Goal: Transaction & Acquisition: Purchase product/service

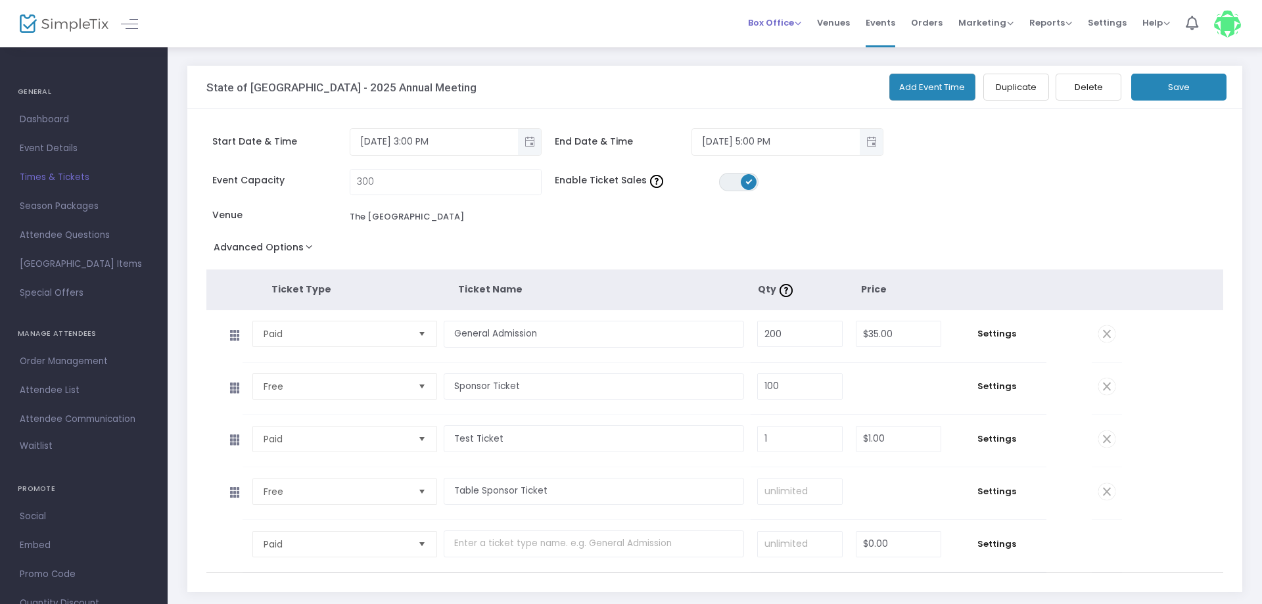
click at [791, 21] on span "Box Office" at bounding box center [774, 22] width 53 height 12
click at [792, 35] on li "Sell Tickets" at bounding box center [795, 34] width 94 height 26
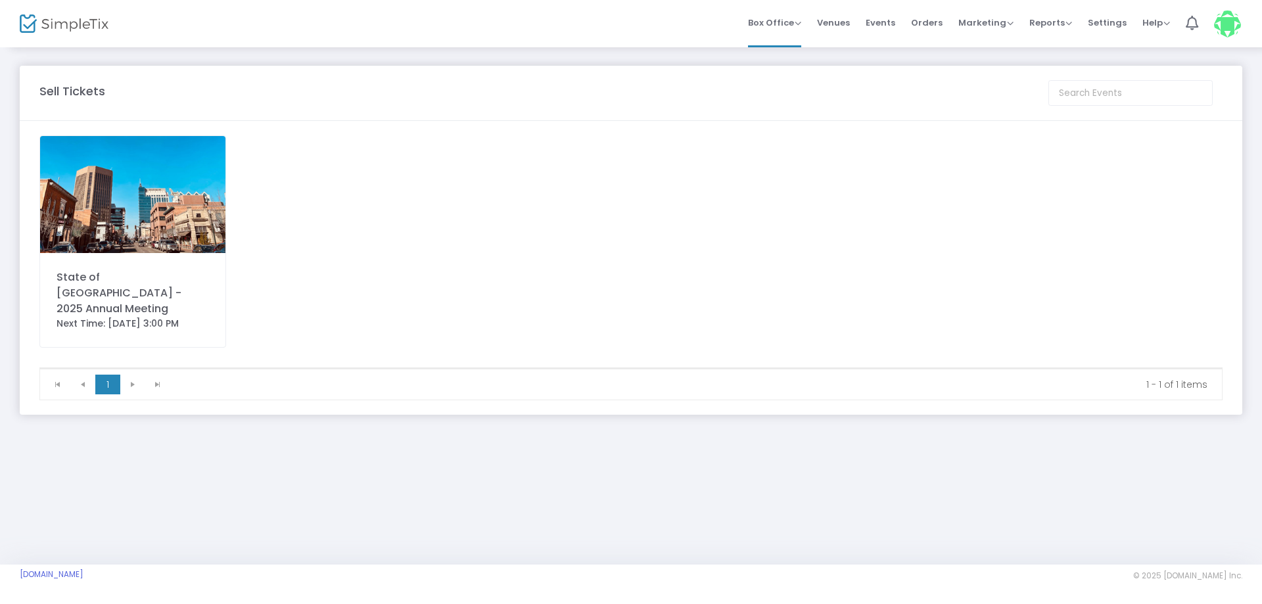
click at [161, 227] on img at bounding box center [132, 194] width 185 height 117
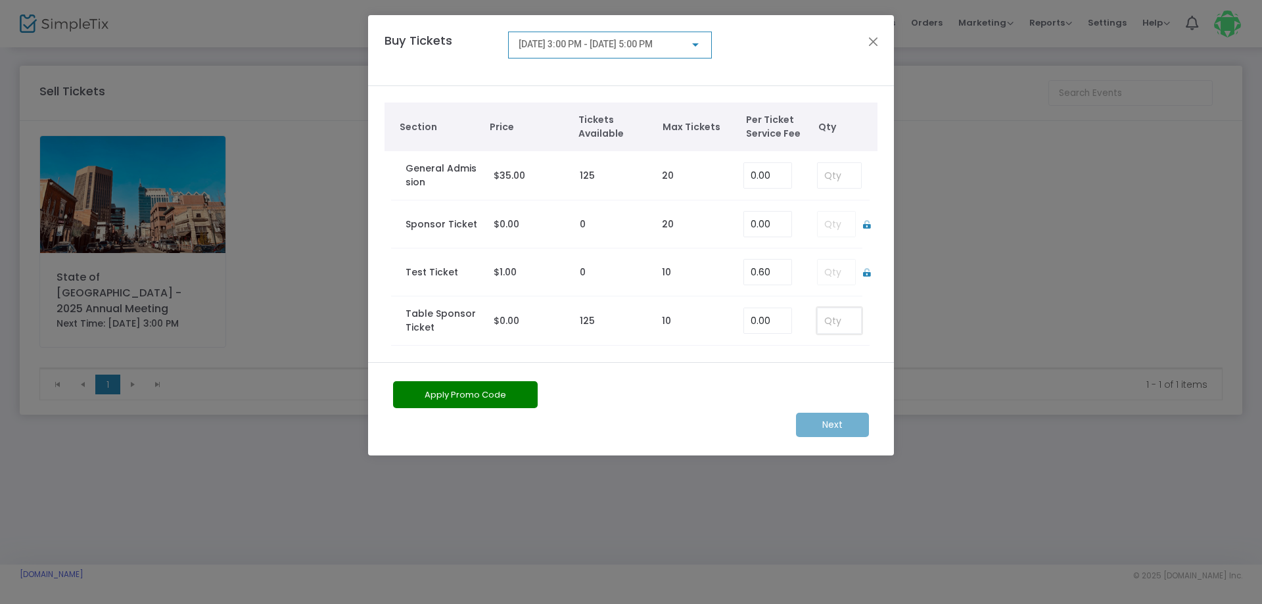
click at [837, 327] on input at bounding box center [839, 320] width 43 height 25
type input "2"
click at [828, 425] on m-button "Next" at bounding box center [832, 425] width 73 height 24
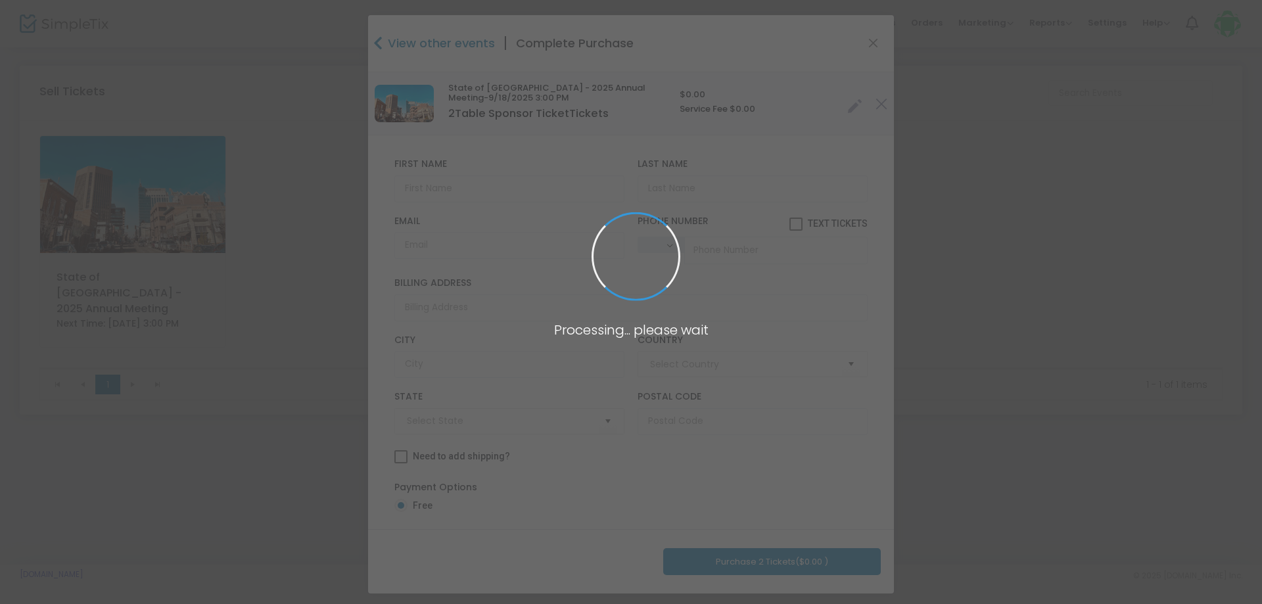
type input "[GEOGRAPHIC_DATA]"
type input "[US_STATE]"
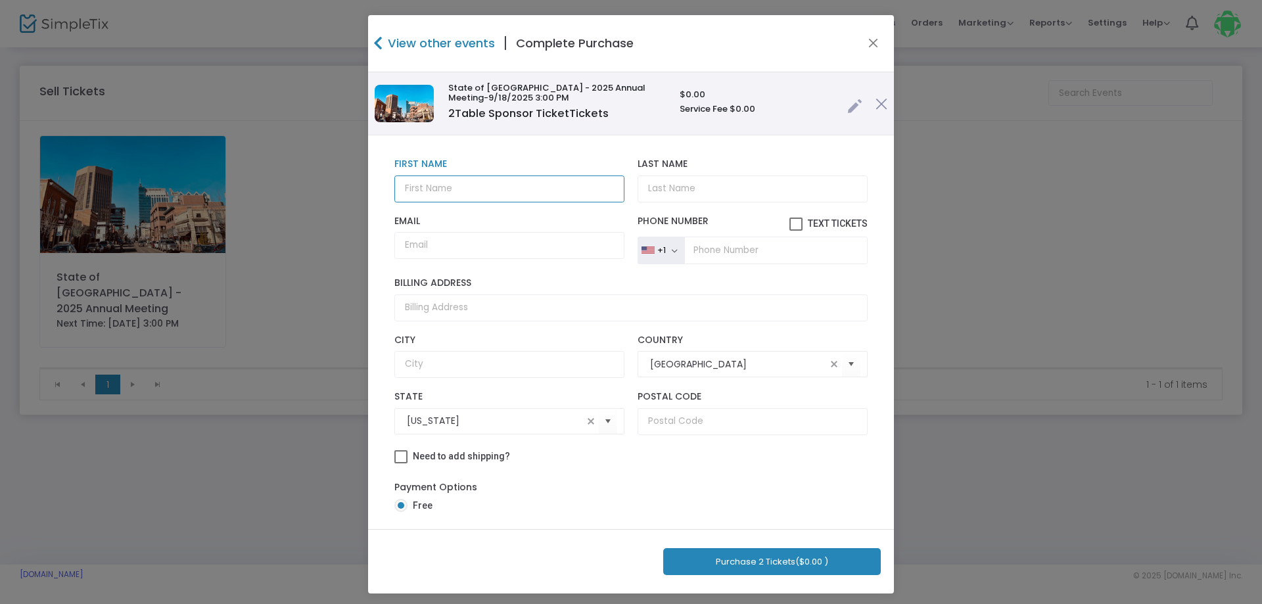
click at [466, 197] on input "text" at bounding box center [509, 188] width 230 height 27
drag, startPoint x: 529, startPoint y: 191, endPoint x: 455, endPoint y: 192, distance: 74.3
click at [441, 191] on input "[PERSON_NAME]" at bounding box center [509, 188] width 230 height 27
type input "[PERSON_NAME]"
click at [783, 185] on input "Last Name" at bounding box center [752, 188] width 230 height 27
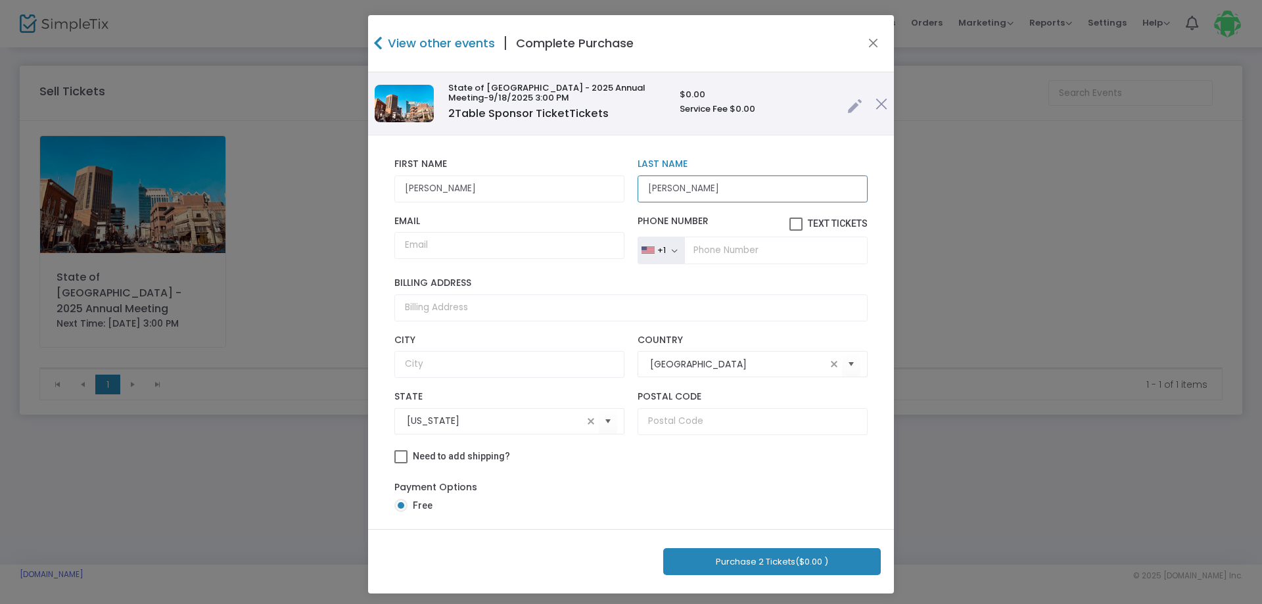
type input "[PERSON_NAME]"
click at [466, 251] on input "Email" at bounding box center [509, 245] width 230 height 27
type input "[EMAIL_ADDRESS][DOMAIN_NAME]"
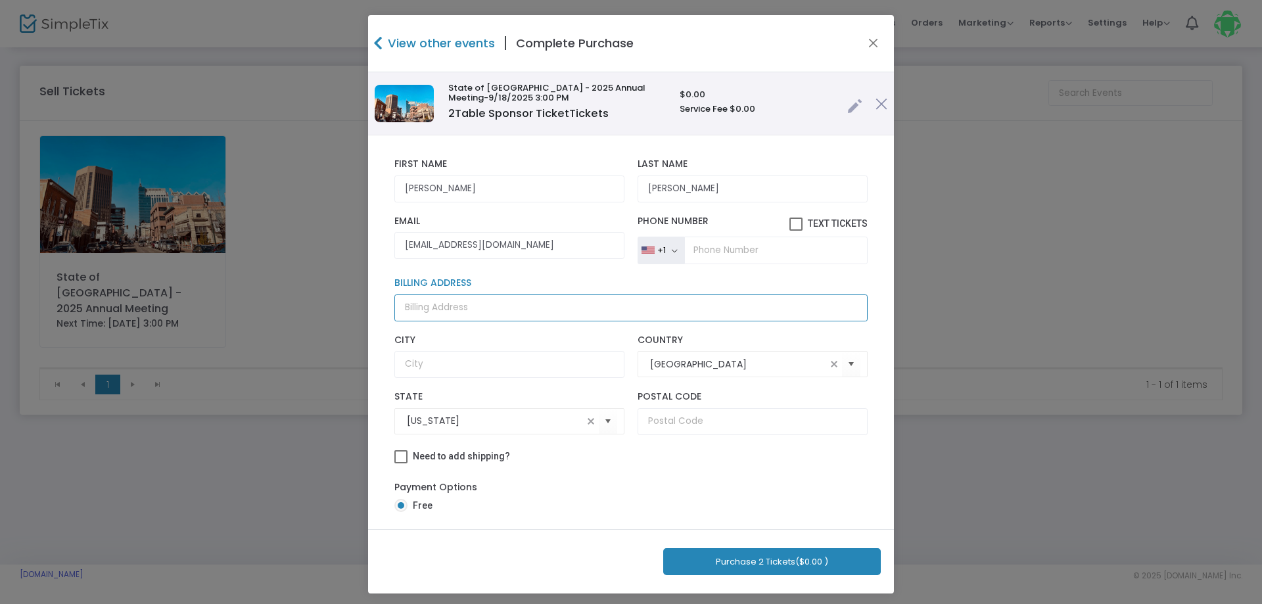
click at [497, 315] on input "Billing Address" at bounding box center [630, 307] width 473 height 27
click at [758, 427] on input "text" at bounding box center [752, 421] width 230 height 27
type input "83702"
type input "[STREET_ADDRESS]"
type input "Boise"
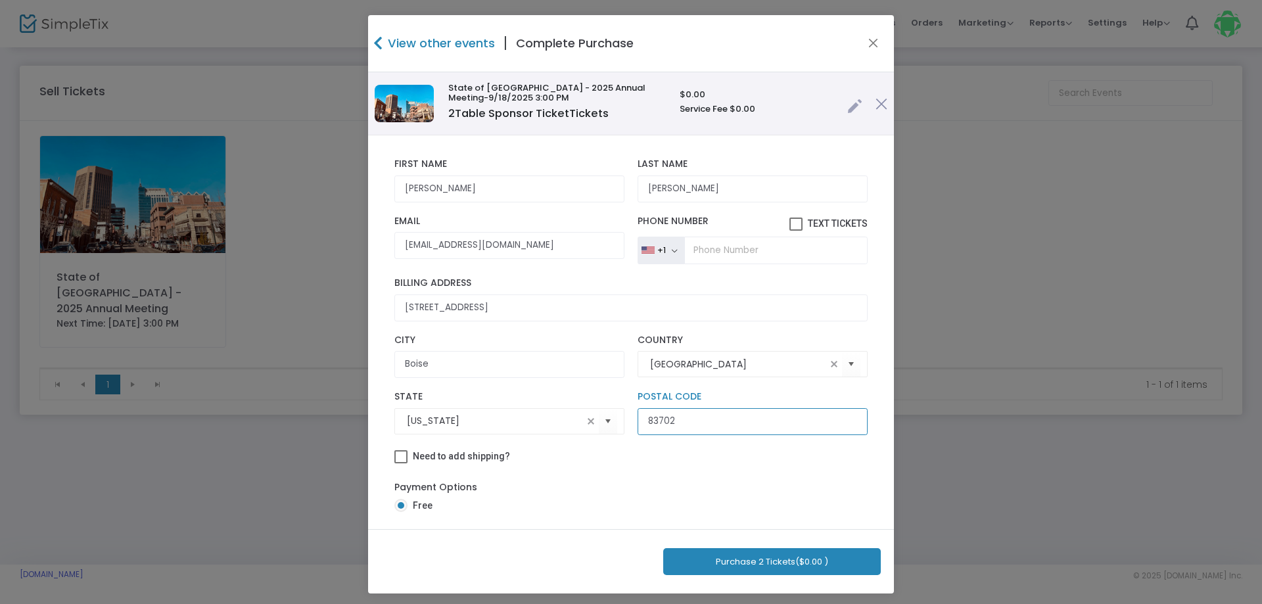
scroll to position [24, 0]
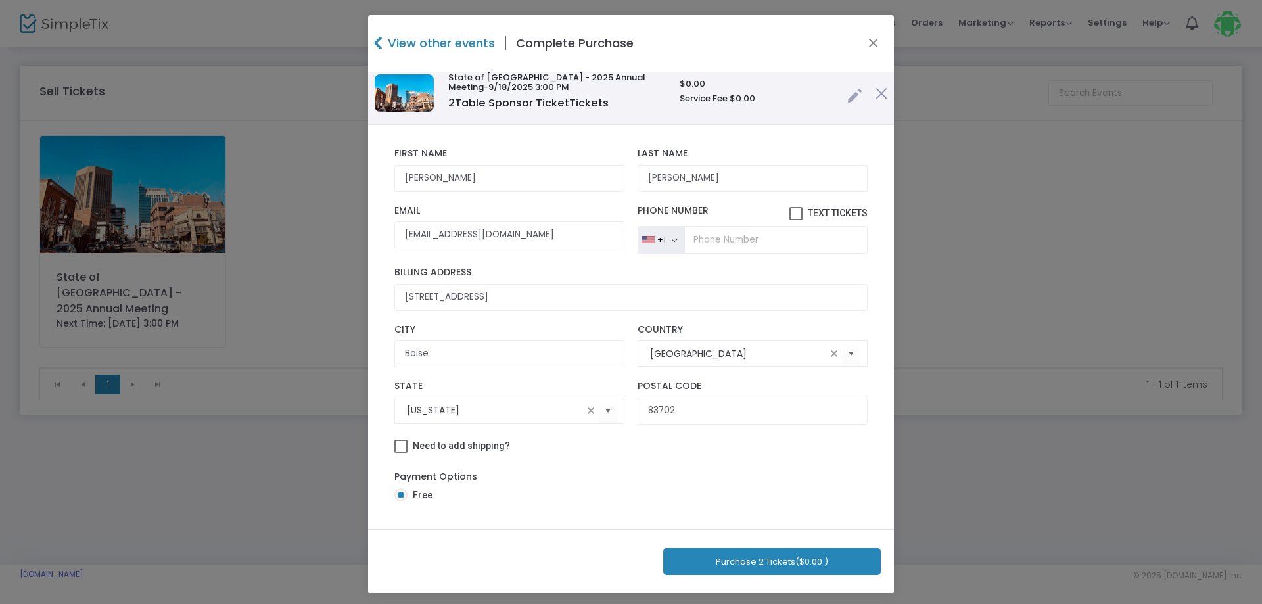
click at [618, 469] on div "Payment Options Free" at bounding box center [630, 487] width 473 height 49
click at [455, 352] on input "Boise" at bounding box center [509, 353] width 230 height 27
drag, startPoint x: 455, startPoint y: 352, endPoint x: 354, endPoint y: 354, distance: 101.2
click at [394, 354] on input "Boise" at bounding box center [509, 353] width 230 height 27
click at [538, 287] on input "[STREET_ADDRESS]" at bounding box center [630, 297] width 473 height 27
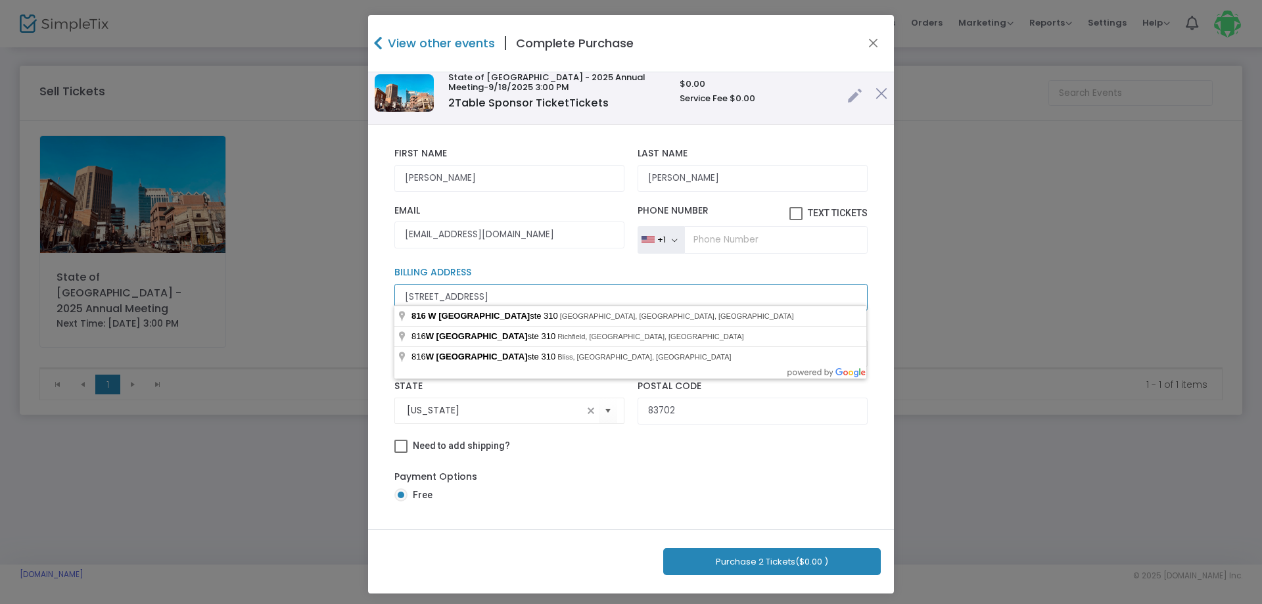
drag, startPoint x: 540, startPoint y: 287, endPoint x: 333, endPoint y: 285, distance: 207.0
click at [394, 285] on input "[STREET_ADDRESS]" at bounding box center [630, 297] width 473 height 27
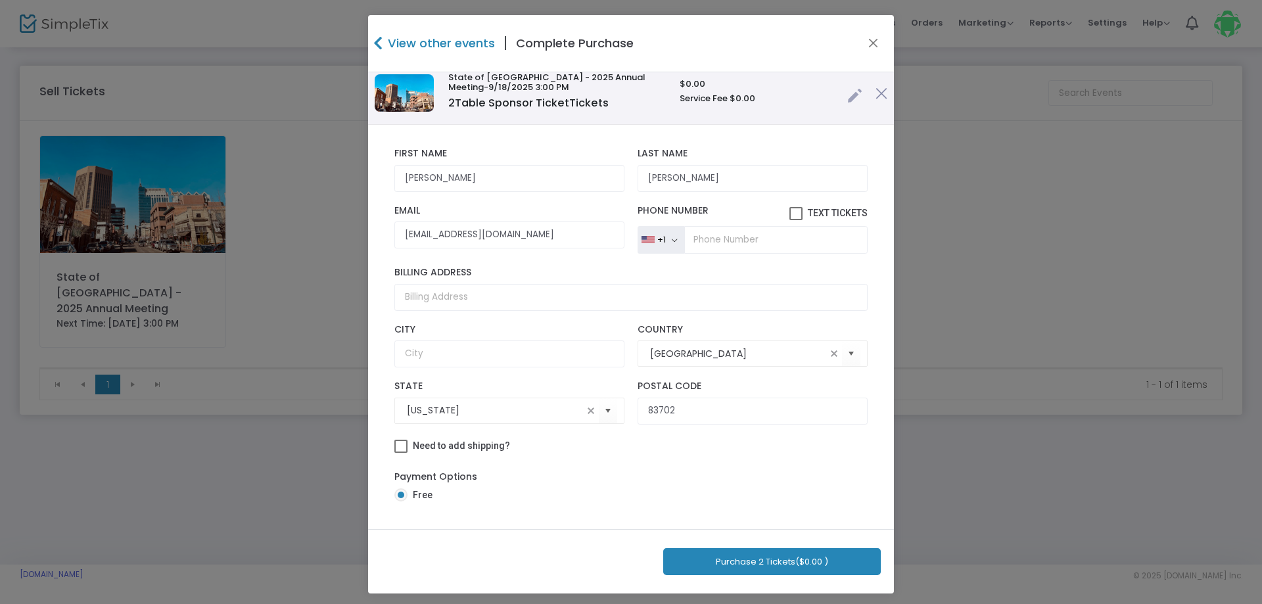
click at [578, 456] on div "Need to add shipping?" at bounding box center [631, 448] width 486 height 20
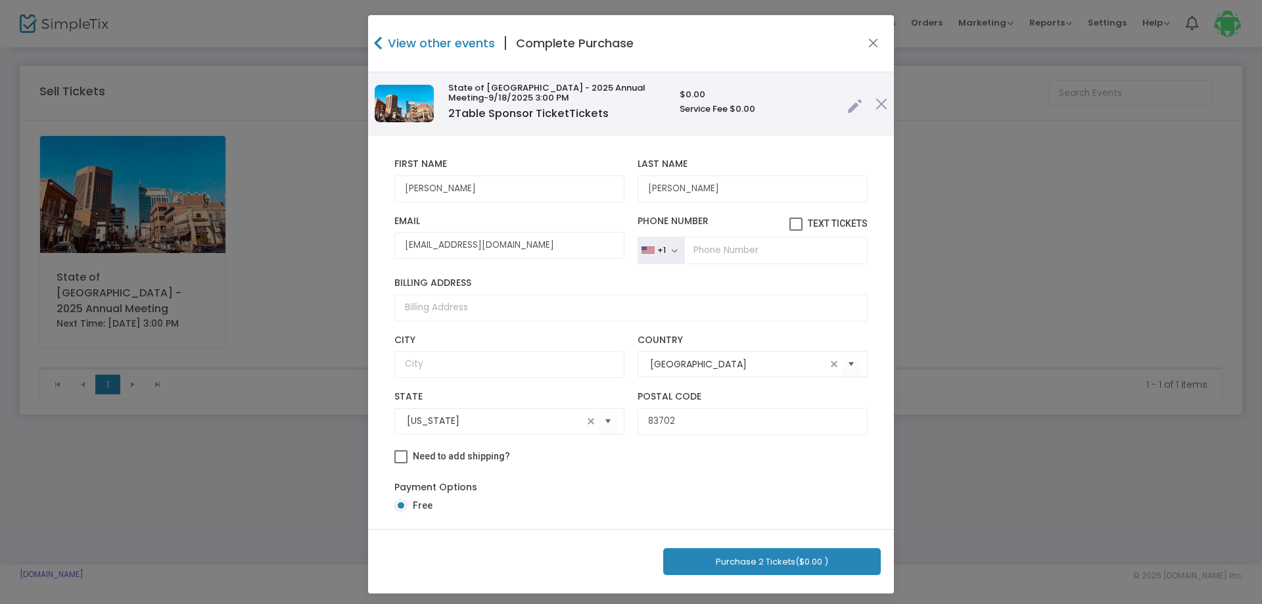
click at [476, 114] on span "2 Table Sponsor Ticket Tickets" at bounding box center [528, 113] width 160 height 15
click at [850, 110] on link at bounding box center [854, 103] width 15 height 22
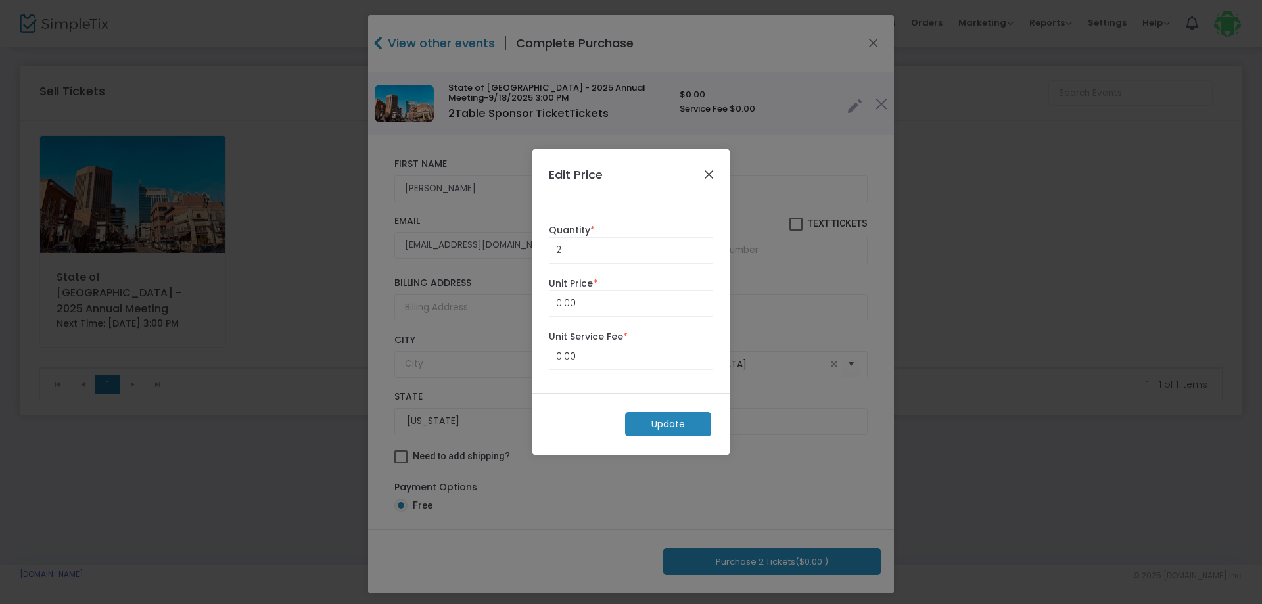
click at [709, 174] on button "Close" at bounding box center [709, 174] width 17 height 17
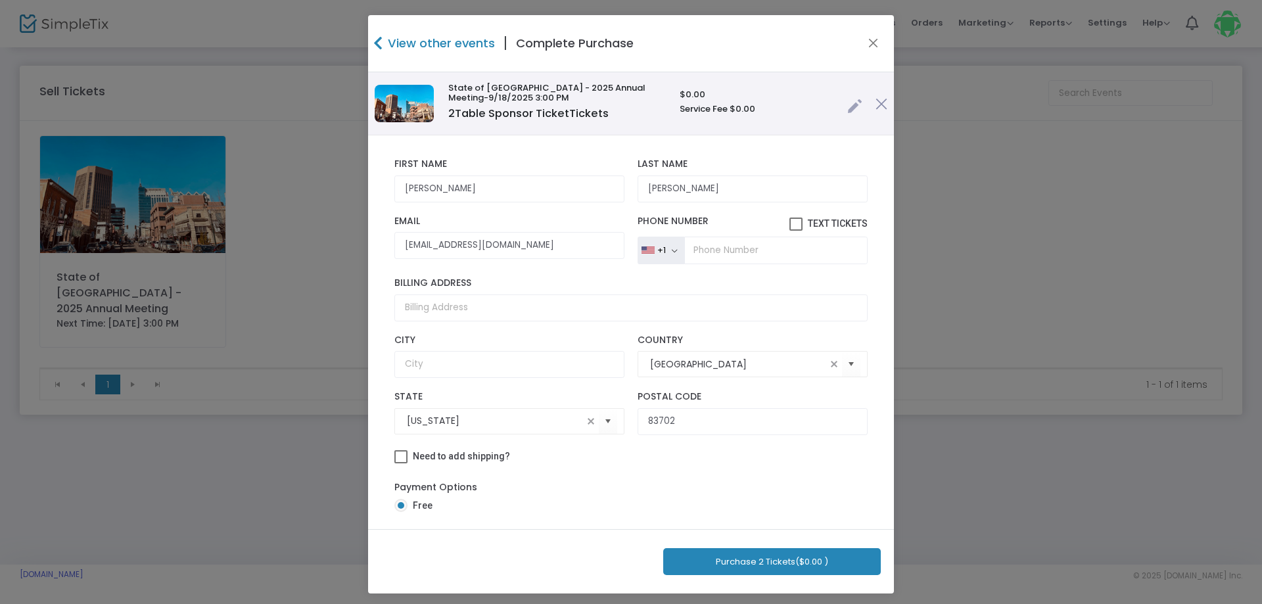
click at [846, 103] on th at bounding box center [855, 103] width 28 height 63
click at [850, 106] on link at bounding box center [854, 103] width 15 height 22
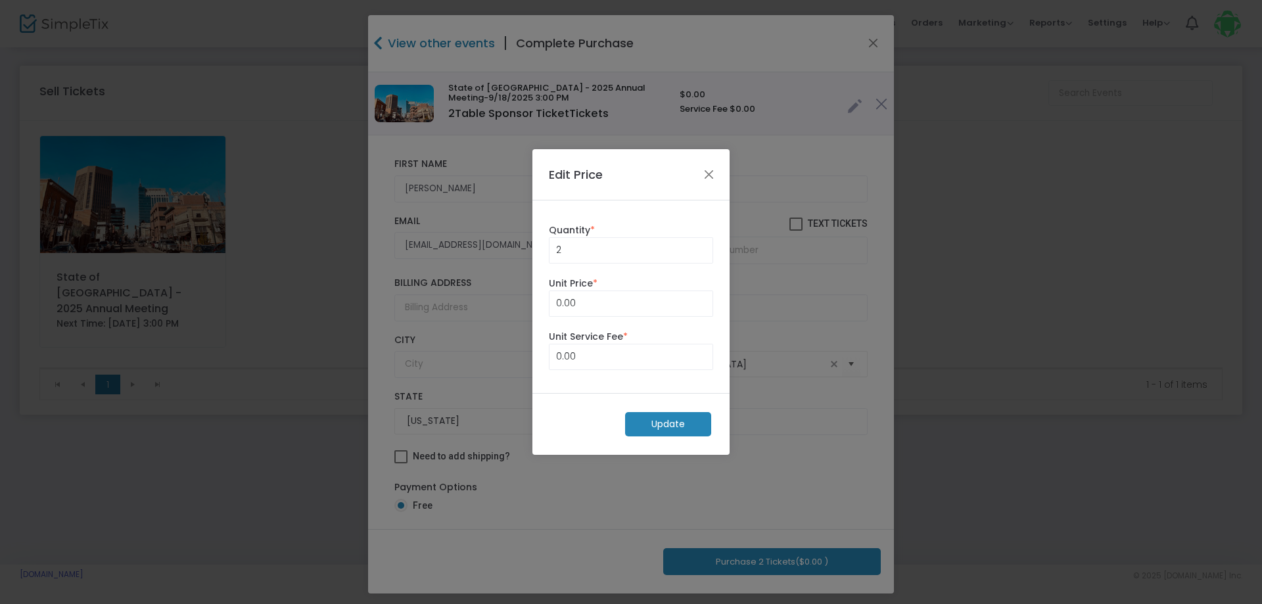
click at [656, 429] on m-button "Update" at bounding box center [668, 424] width 86 height 24
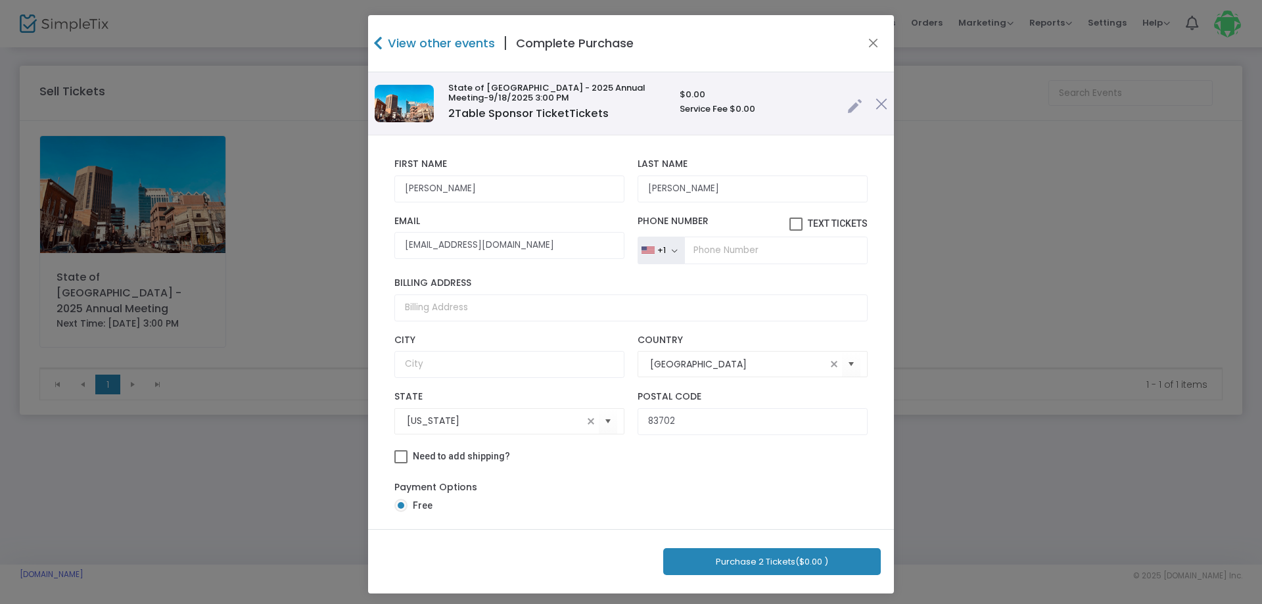
scroll to position [24, 0]
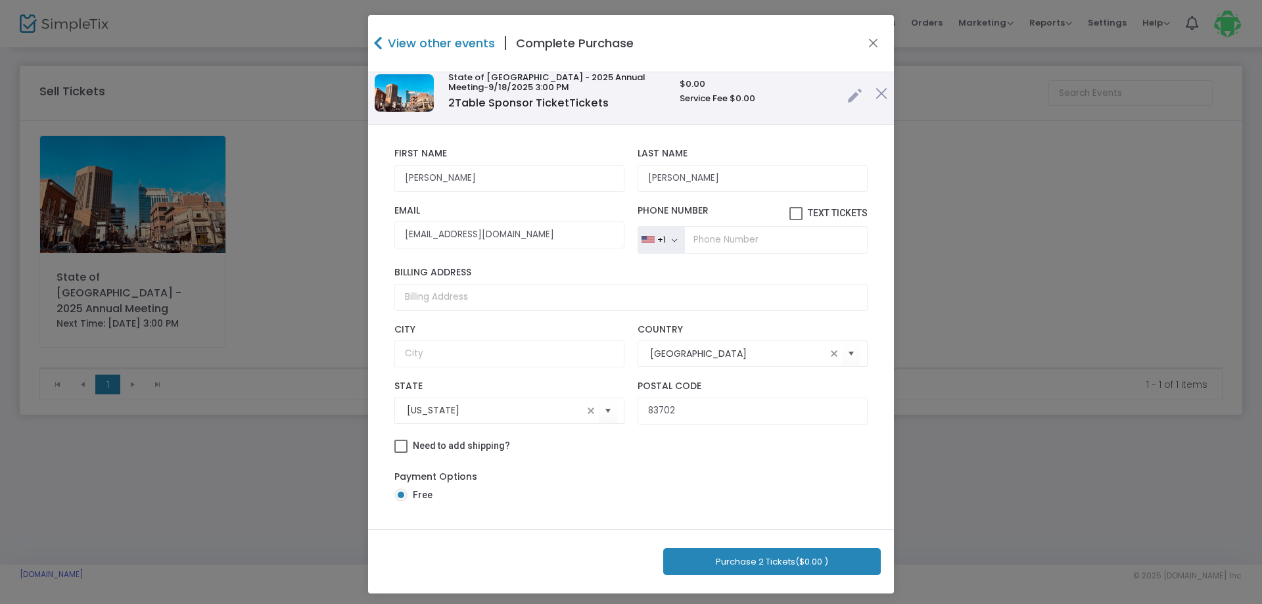
click at [749, 565] on button "Purchase 2 Tickets ($0.00 )" at bounding box center [772, 561] width 218 height 27
